Goal: Find specific page/section: Find specific page/section

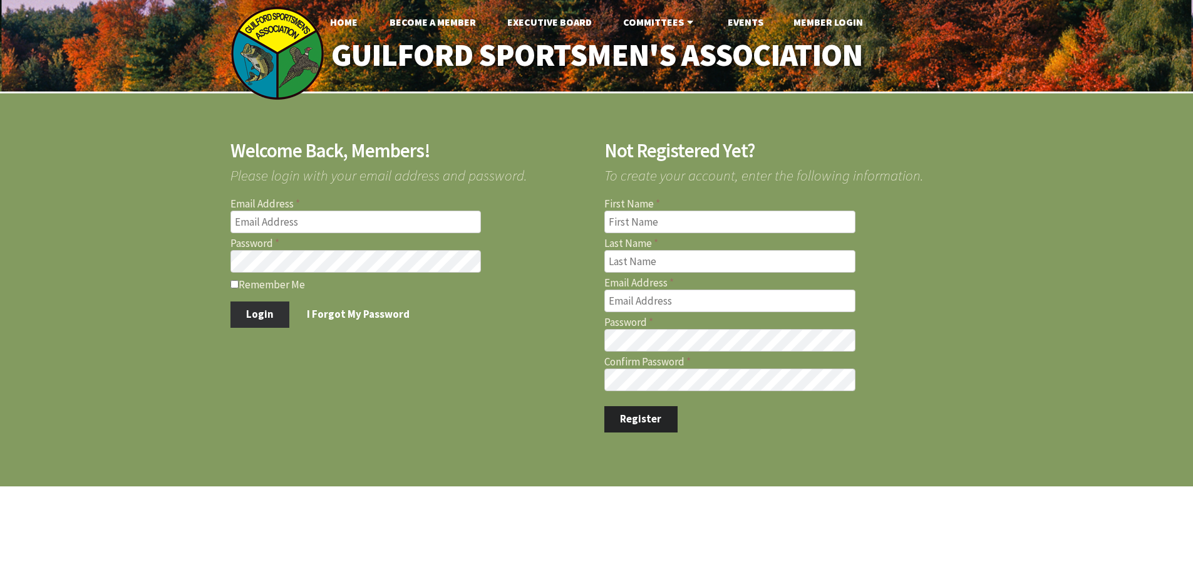
type input "[PERSON_NAME][EMAIL_ADDRESS][PERSON_NAME][DOMAIN_NAME]"
click at [252, 315] on button "Login" at bounding box center [260, 314] width 60 height 26
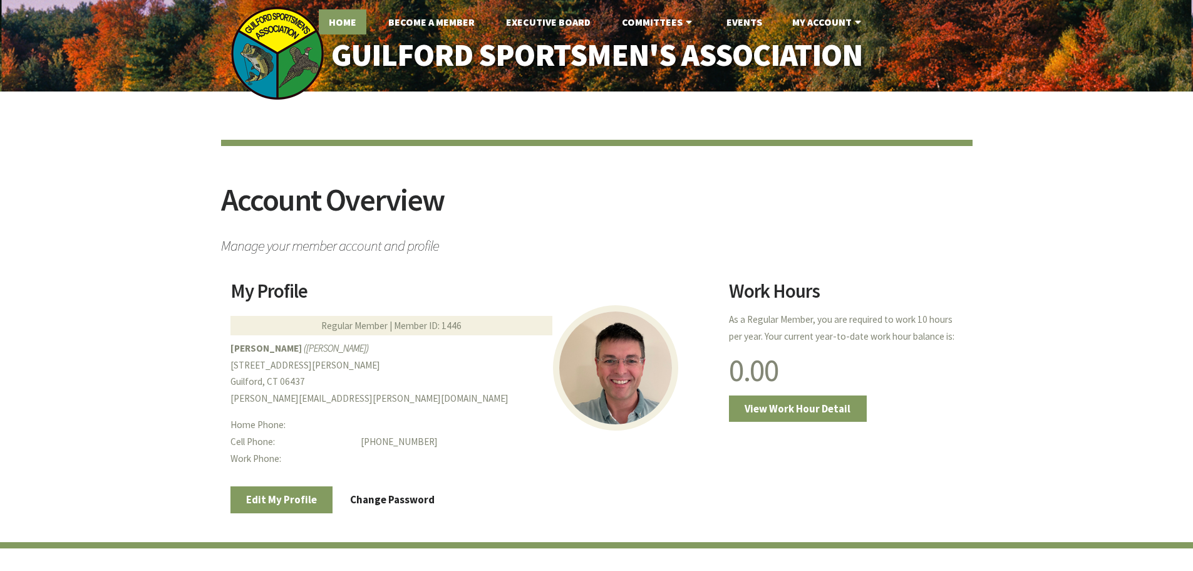
click at [346, 16] on link "Home" at bounding box center [343, 21] width 48 height 25
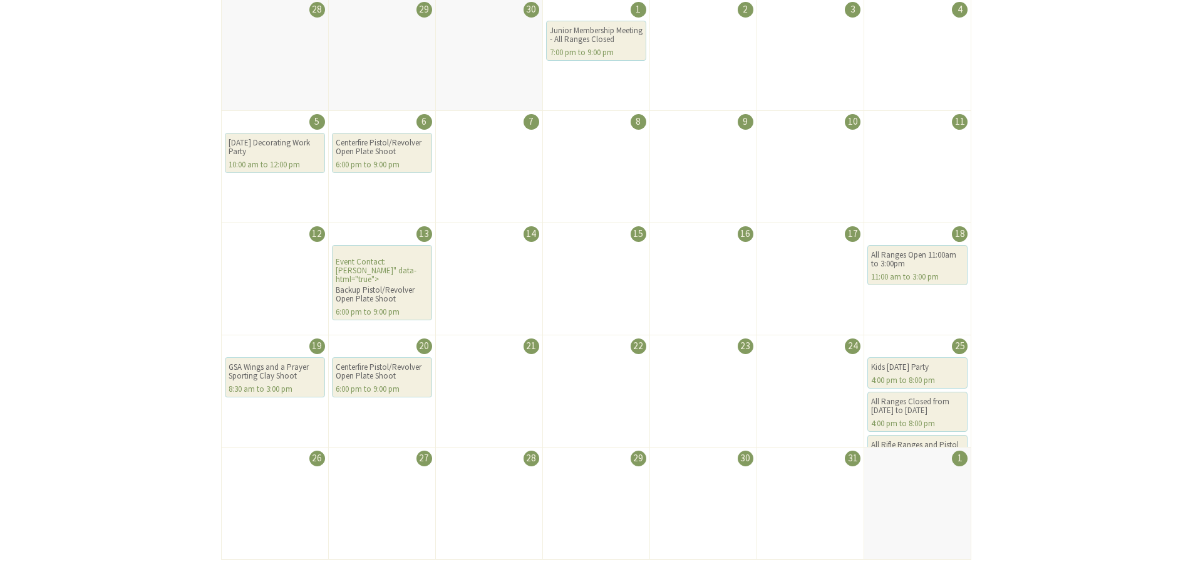
scroll to position [313, 0]
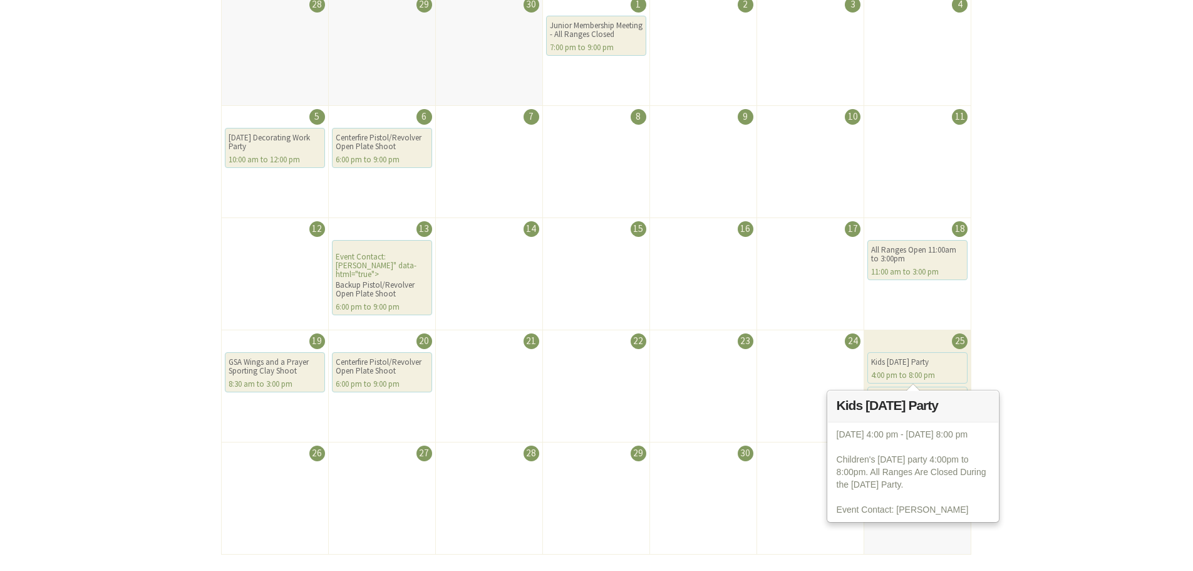
click at [889, 361] on div "Kids [DATE] Party" at bounding box center [917, 362] width 93 height 9
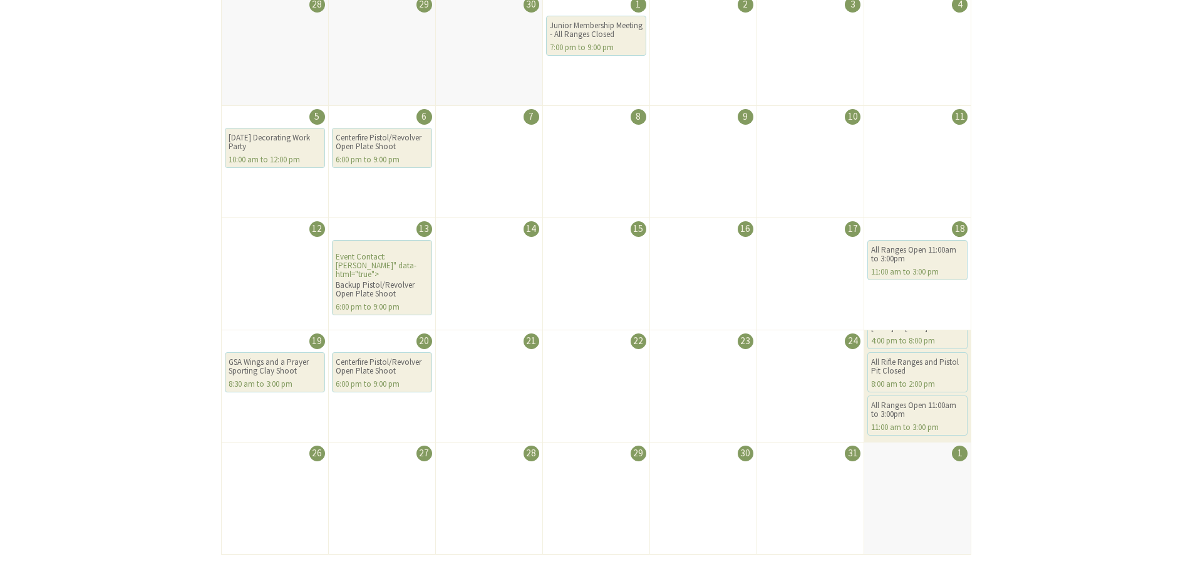
scroll to position [0, 0]
